Goal: Check status

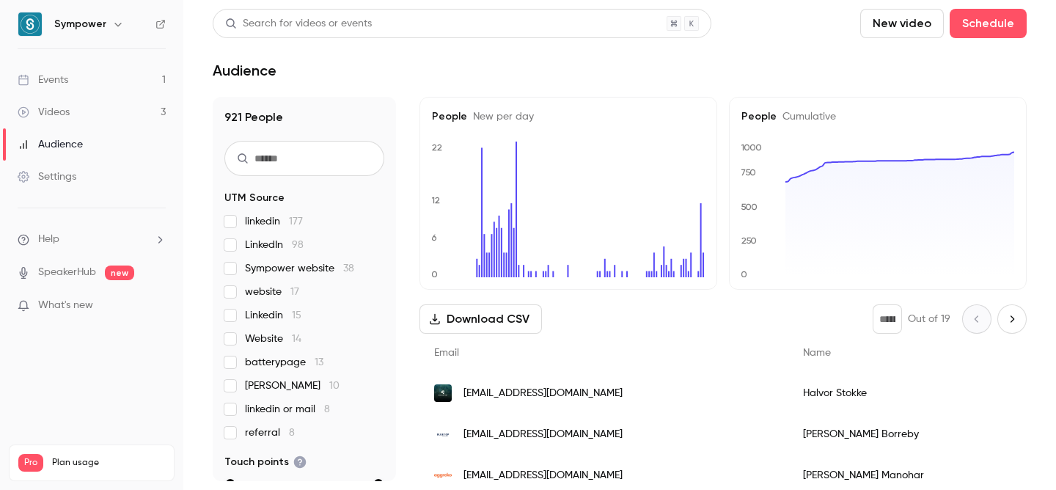
click at [86, 76] on link "Events 1" at bounding box center [91, 80] width 183 height 32
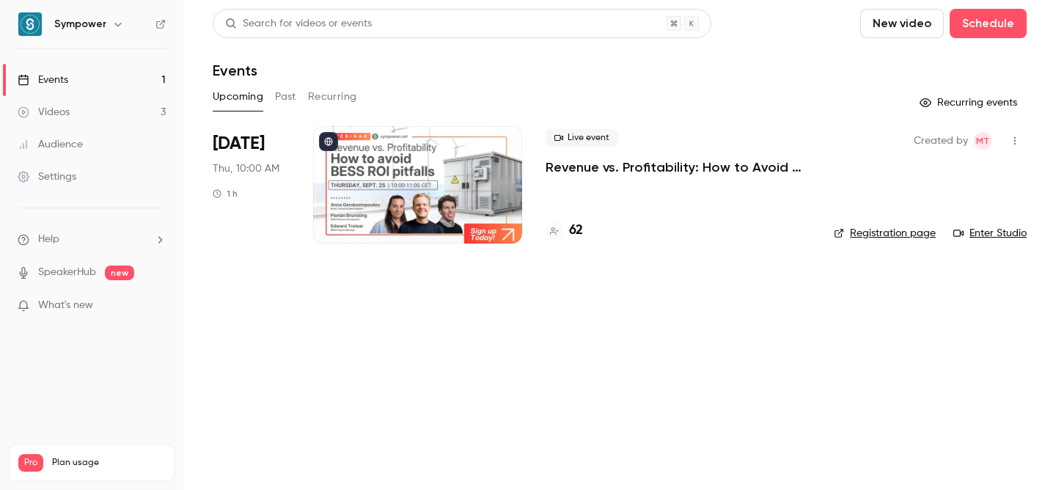
click at [646, 174] on p "Revenue vs. Profitability: How to Avoid [PERSON_NAME] ROI Pitfalls" at bounding box center [678, 167] width 265 height 18
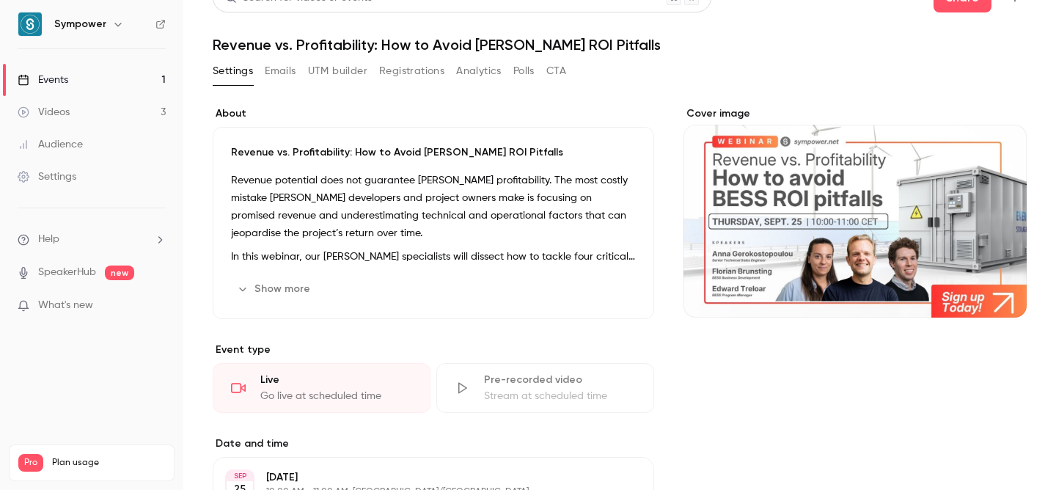
scroll to position [4, 0]
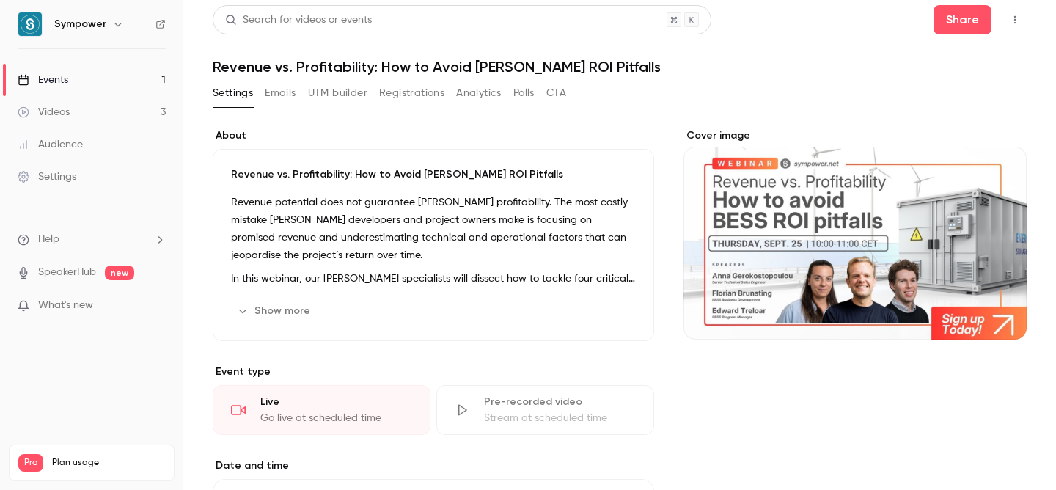
click at [395, 93] on button "Registrations" at bounding box center [411, 92] width 65 height 23
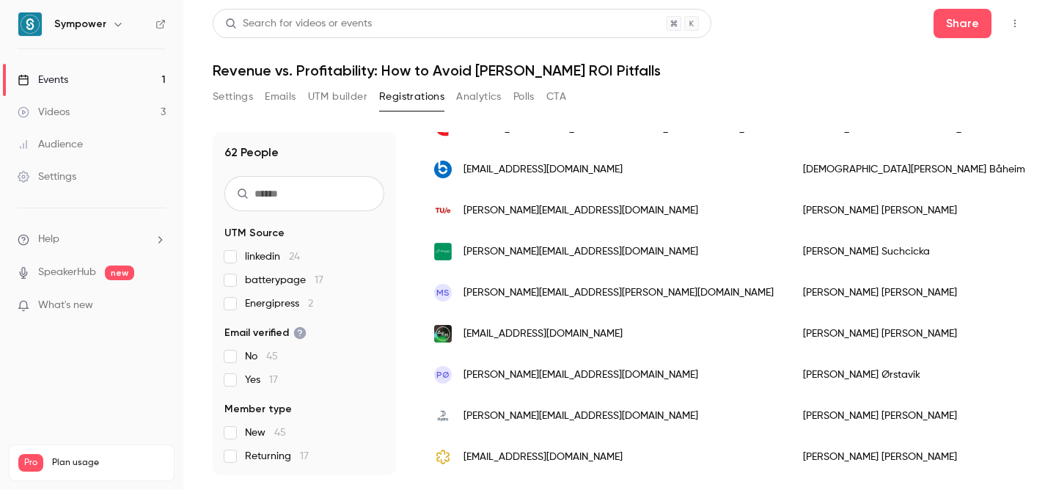
scroll to position [779, 0]
